Goal: Check status: Check status

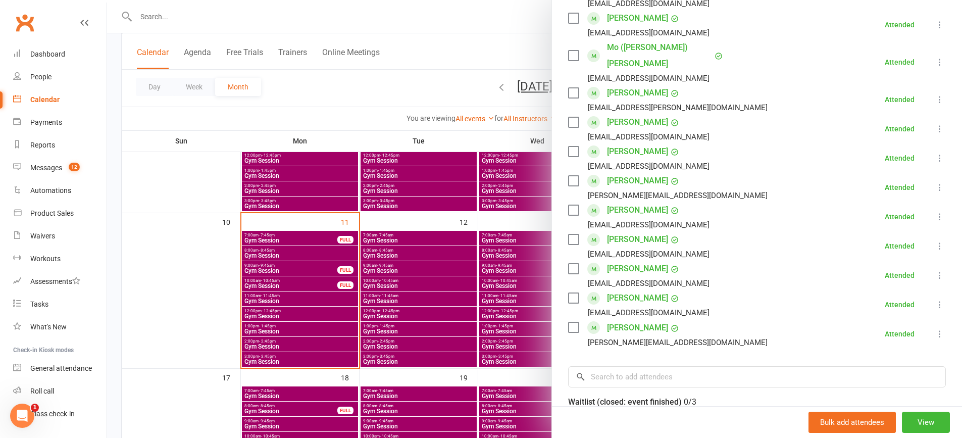
scroll to position [303, 0]
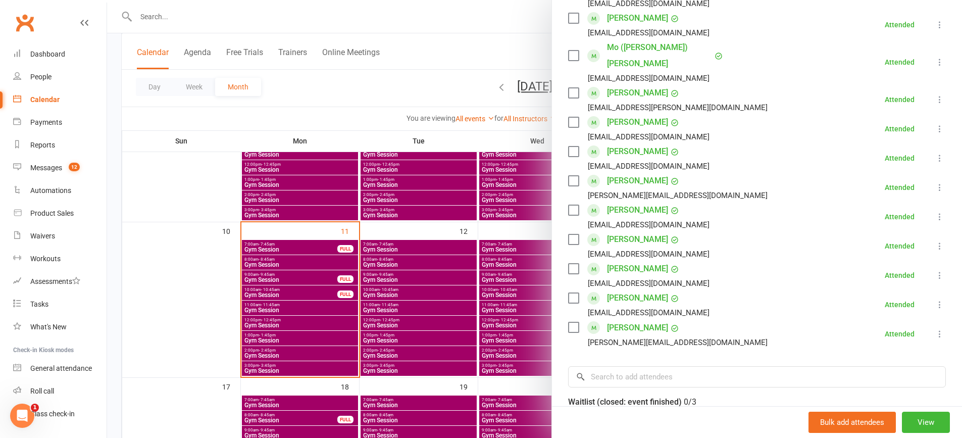
click at [305, 305] on div at bounding box center [534, 219] width 855 height 438
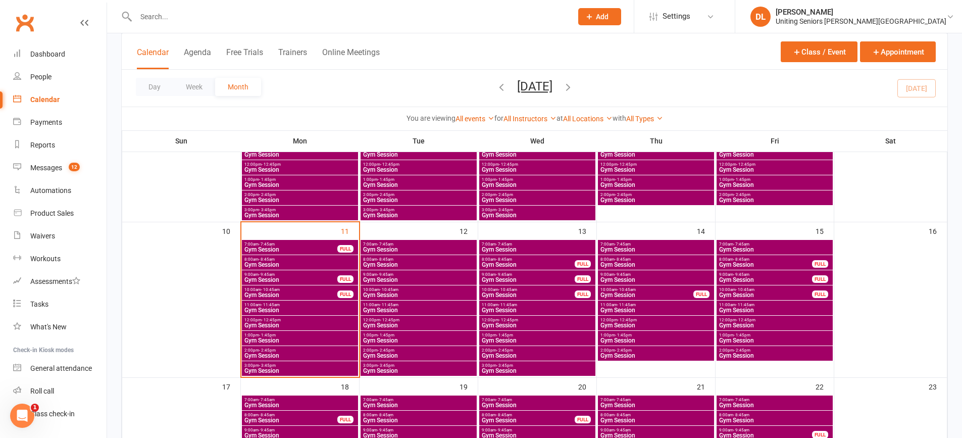
click at [306, 306] on span "11:00am - 11:45am" at bounding box center [300, 305] width 112 height 5
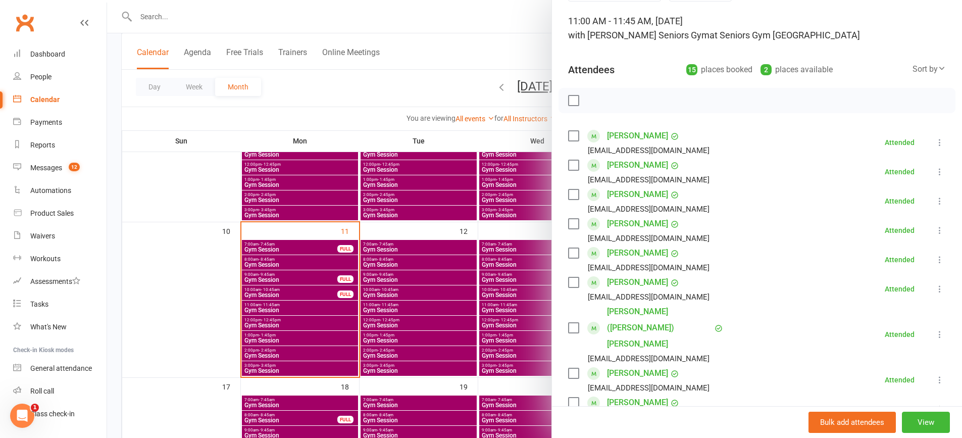
scroll to position [0, 0]
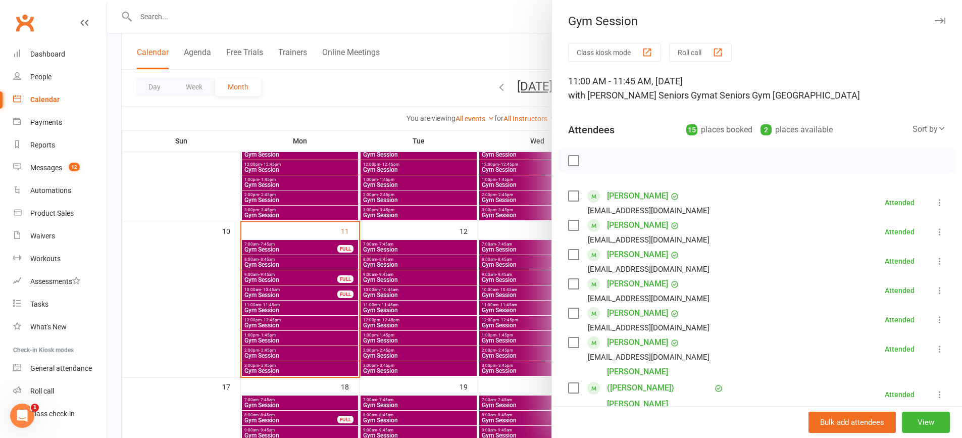
click at [344, 256] on div at bounding box center [534, 219] width 855 height 438
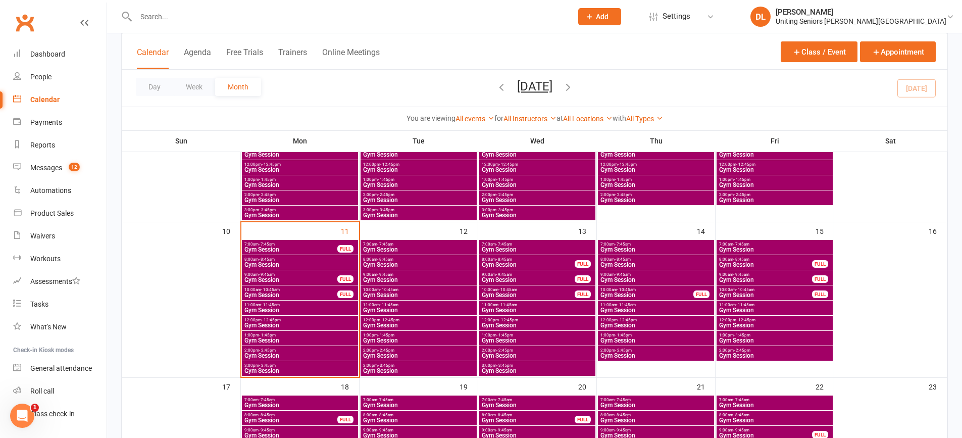
click at [286, 322] on span "Gym Session" at bounding box center [300, 325] width 112 height 6
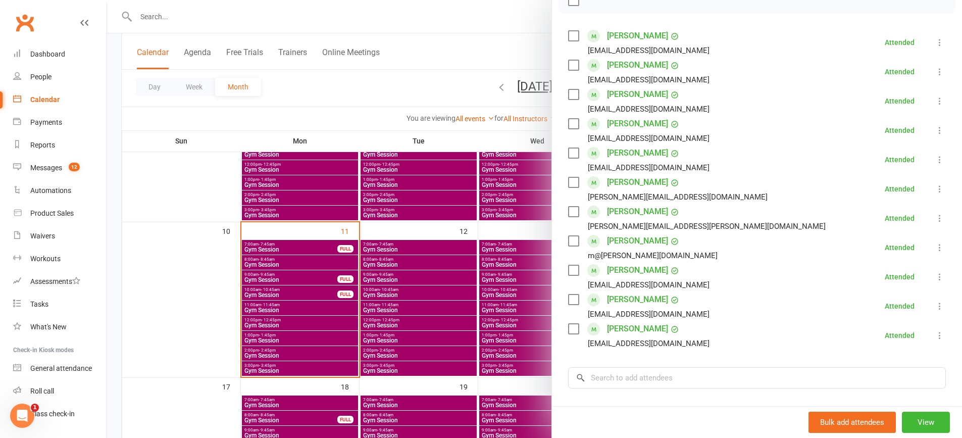
scroll to position [152, 0]
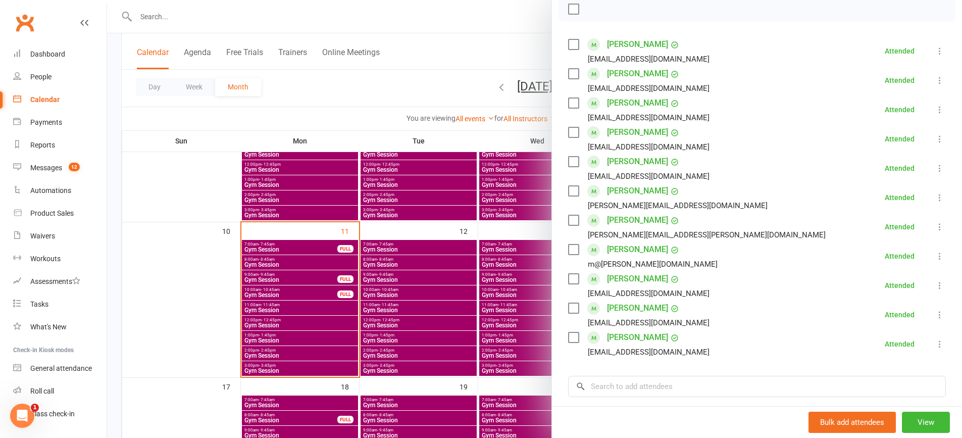
click at [308, 282] on div at bounding box center [534, 219] width 855 height 438
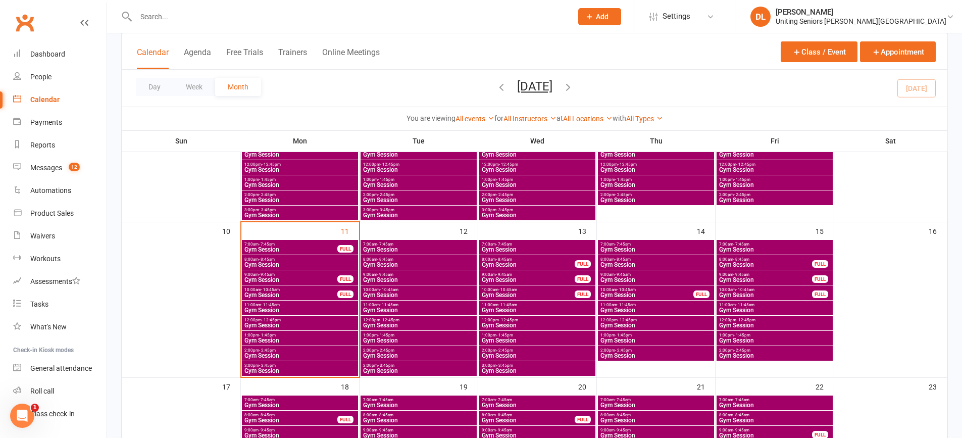
click at [322, 320] on span "12:00pm - 12:45pm" at bounding box center [300, 320] width 112 height 5
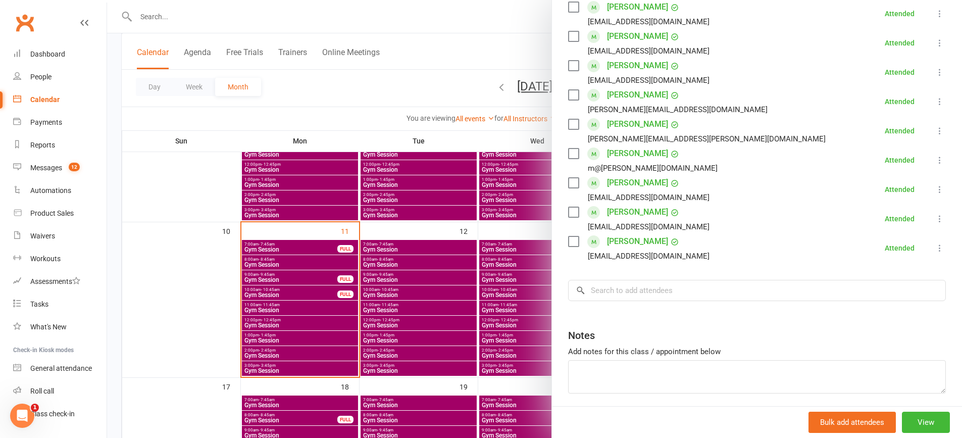
scroll to position [253, 0]
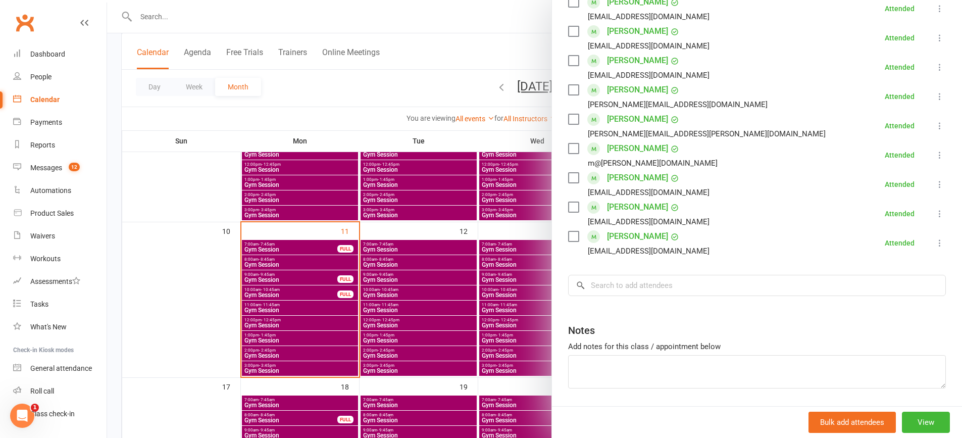
click at [321, 295] on div at bounding box center [534, 219] width 855 height 438
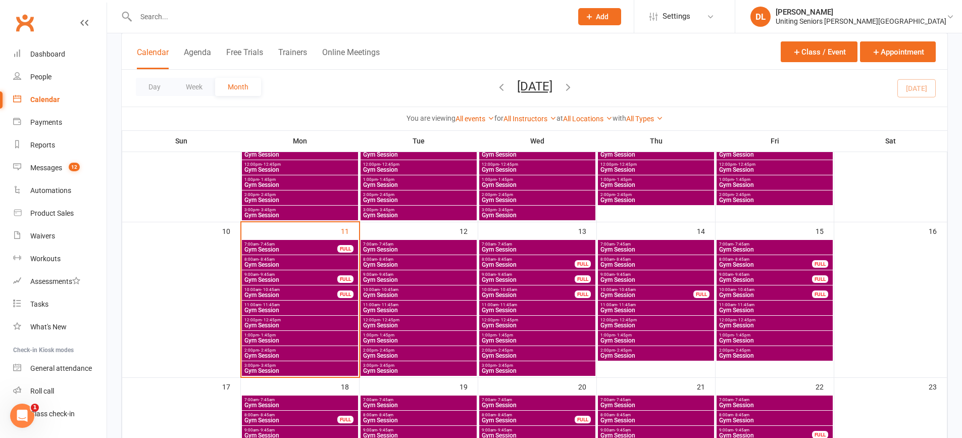
click at [298, 337] on span "Gym Session" at bounding box center [300, 340] width 112 height 6
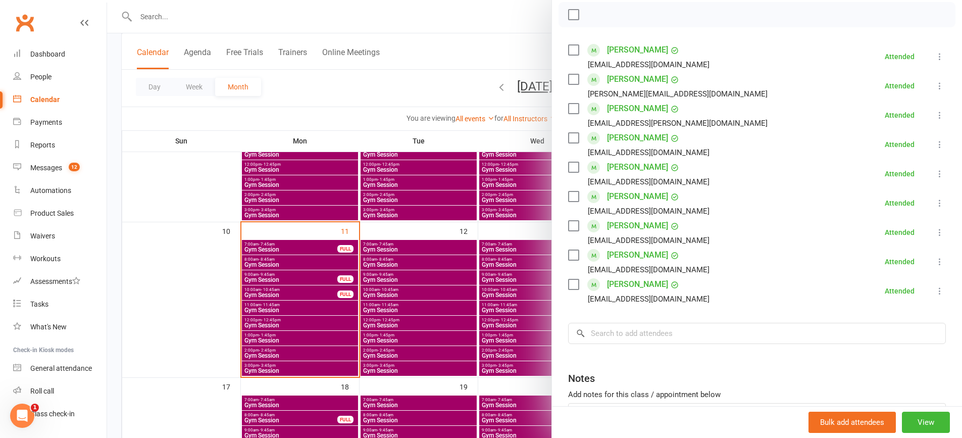
scroll to position [202, 0]
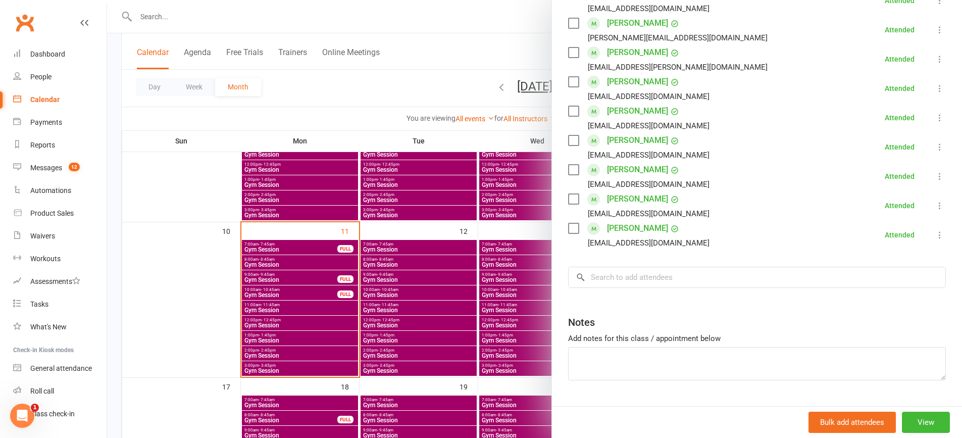
click at [317, 305] on div at bounding box center [534, 219] width 855 height 438
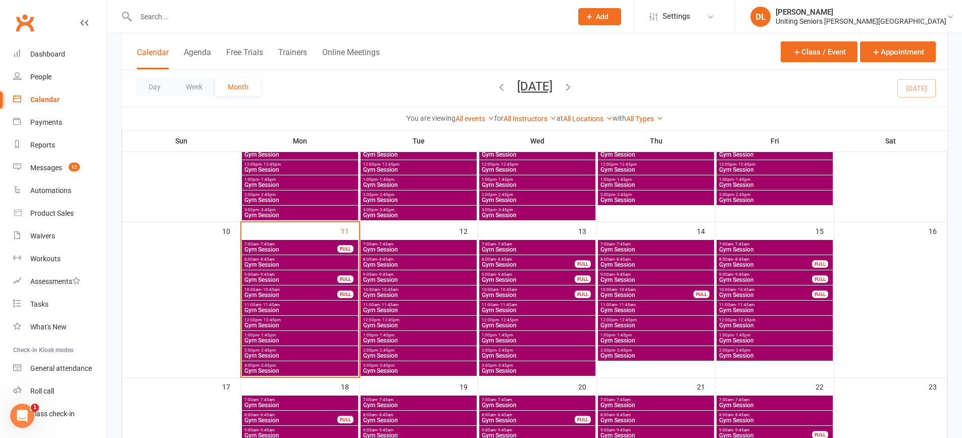
click at [265, 338] on span "Gym Session" at bounding box center [300, 340] width 112 height 6
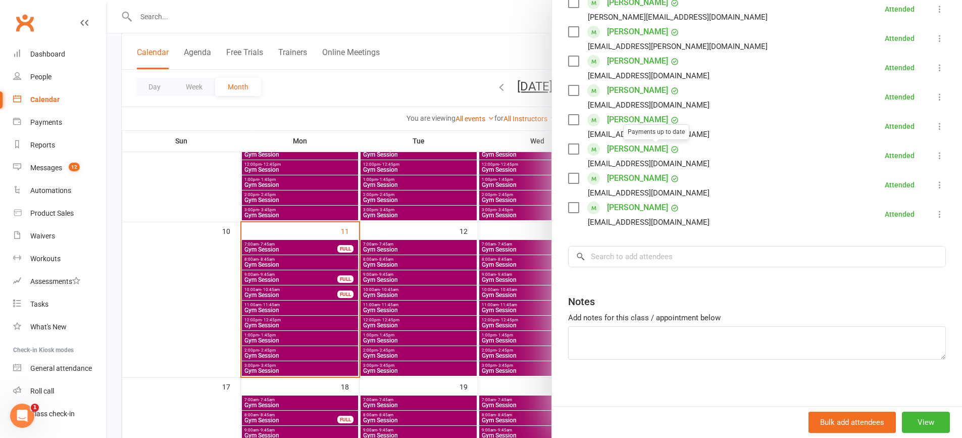
scroll to position [227, 0]
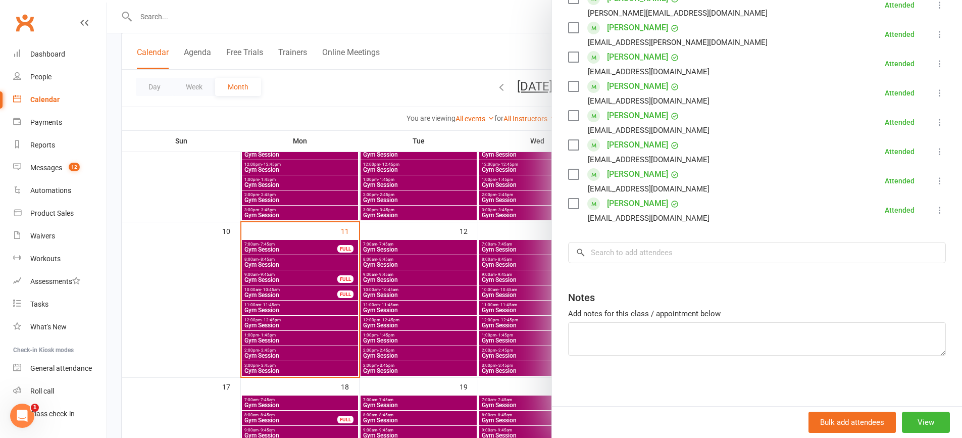
click at [378, 289] on div at bounding box center [534, 219] width 855 height 438
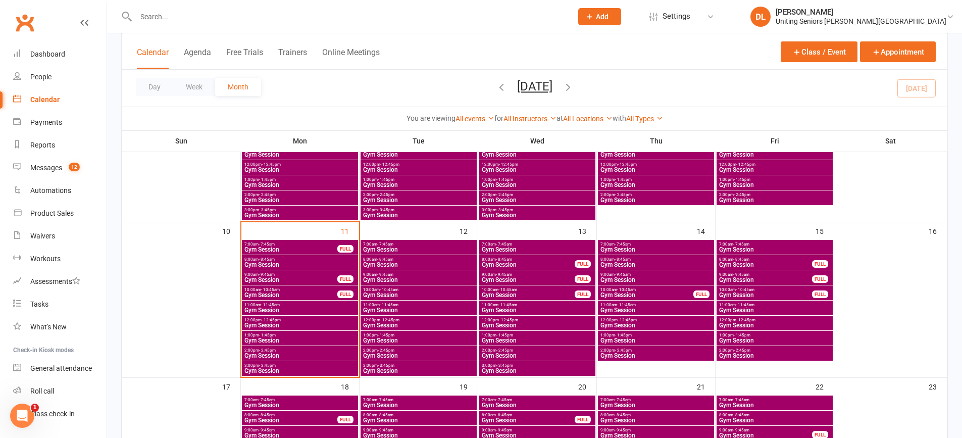
click at [262, 348] on span "- 2:45pm" at bounding box center [267, 350] width 17 height 5
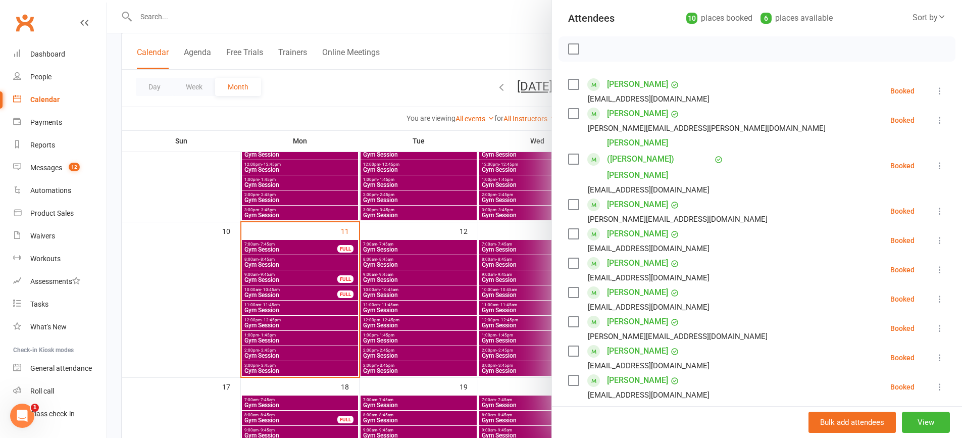
scroll to position [101, 0]
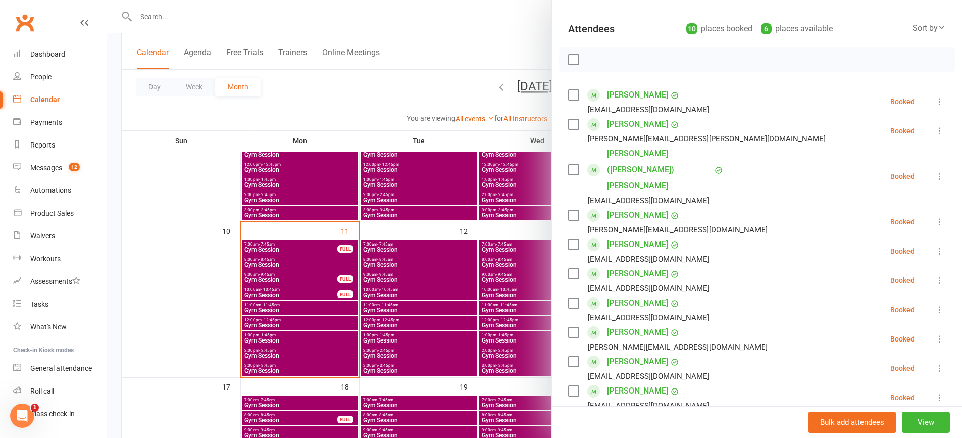
click at [219, 301] on div at bounding box center [534, 219] width 855 height 438
